Goal: Information Seeking & Learning: Learn about a topic

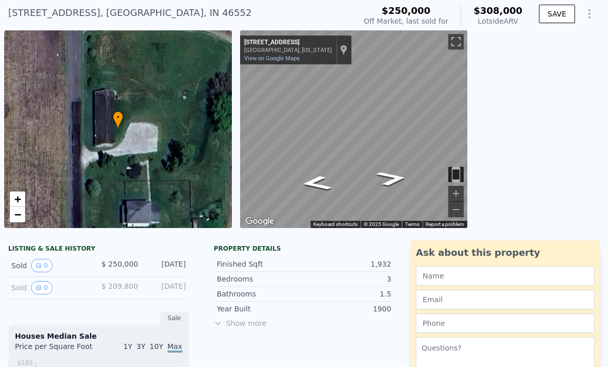
scroll to position [59, 0]
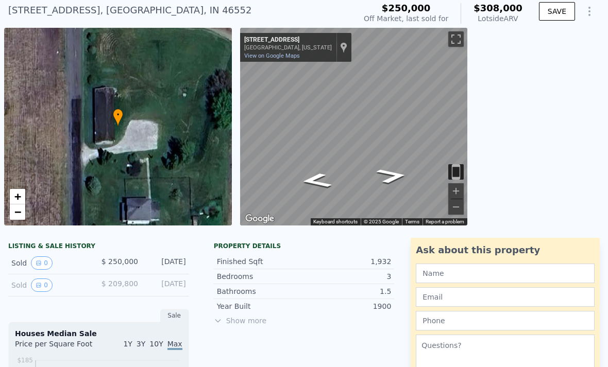
click at [98, 287] on div "$ 209,800" at bounding box center [118, 285] width 40 height 13
click at [41, 290] on button "0" at bounding box center [42, 285] width 22 height 13
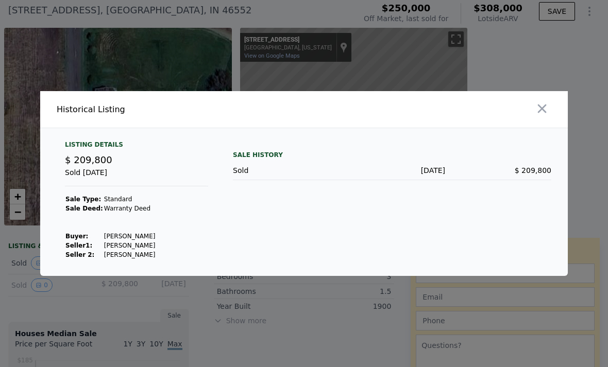
scroll to position [9, 0]
click at [551, 113] on button "button" at bounding box center [542, 108] width 19 height 19
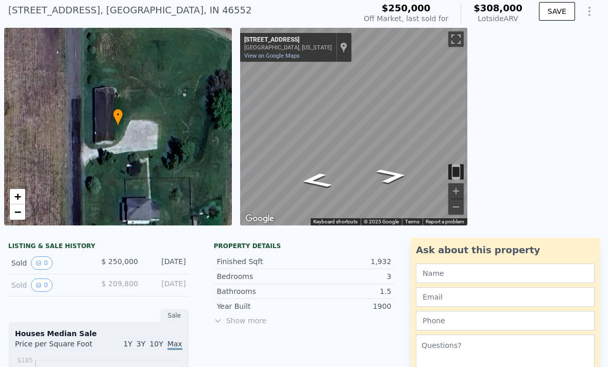
click at [554, 116] on div "← Move left → Move right ↑ Move up ↓ Move down + Zoom in - Zoom out 52150 Tamar…" at bounding box center [422, 127] width 364 height 198
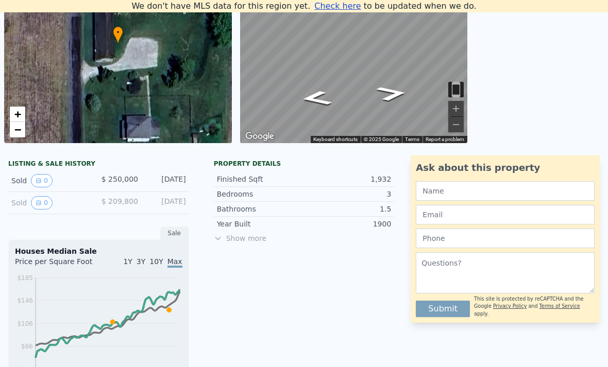
scroll to position [140, 0]
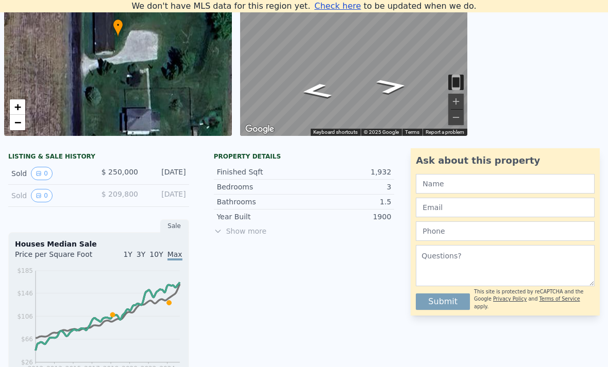
click at [248, 244] on div "Property details Finished Sqft 1,932 Bedrooms 3 Bathrooms 1.5 Year Built 1900 S…" at bounding box center [304, 199] width 197 height 92
click at [247, 232] on span "Show more" at bounding box center [304, 231] width 181 height 10
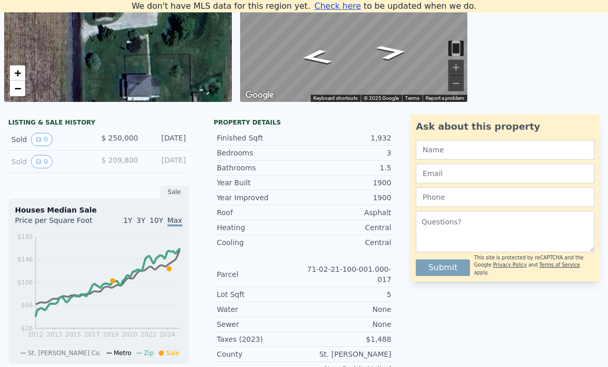
scroll to position [155, 0]
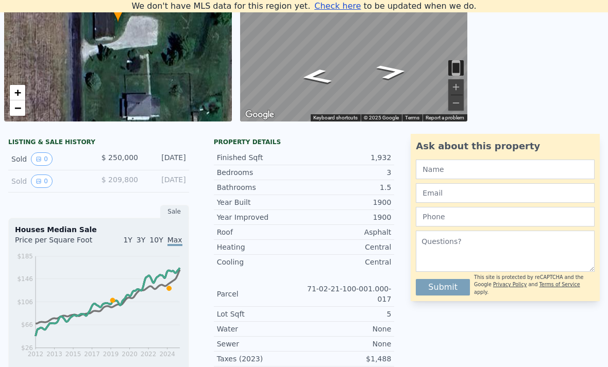
click at [71, 134] on div "LISTING & SALE HISTORY Sold 0 $ 250,000 Jul 2, 2024 Sold 0 $ 209,800 Apr 22, 20…" at bounding box center [98, 163] width 181 height 59
click at [63, 139] on div "LISTING & SALE HISTORY" at bounding box center [98, 143] width 181 height 10
click at [61, 144] on div "LISTING & SALE HISTORY" at bounding box center [98, 143] width 181 height 10
click at [61, 150] on div "Sold 0 $ 250,000 Jul 2, 2024" at bounding box center [98, 159] width 181 height 22
click at [73, 204] on div "LISTING & SALE HISTORY Sold 0 $ 250,000 Jul 2, 2024 Sold 0 $ 209,800 Apr 22, 20…" at bounding box center [98, 364] width 181 height 460
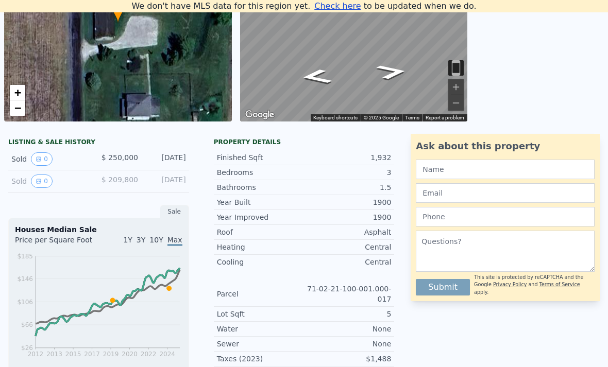
click at [91, 220] on div "Houses Median Sale Price per Square Foot 1Y 3Y 10Y Max 2012 2013 2015 2017 2019…" at bounding box center [98, 301] width 181 height 166
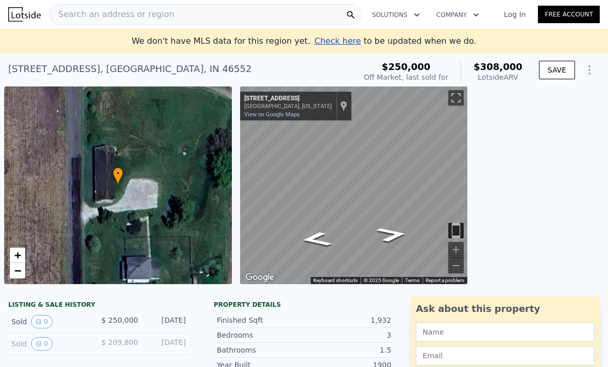
scroll to position [0, 0]
click at [519, 200] on div "← Move left → Move right ↑ Move up ↓ Move down + Zoom in - Zoom out 52150 Tamar…" at bounding box center [422, 186] width 364 height 198
